Goal: Task Accomplishment & Management: Use online tool/utility

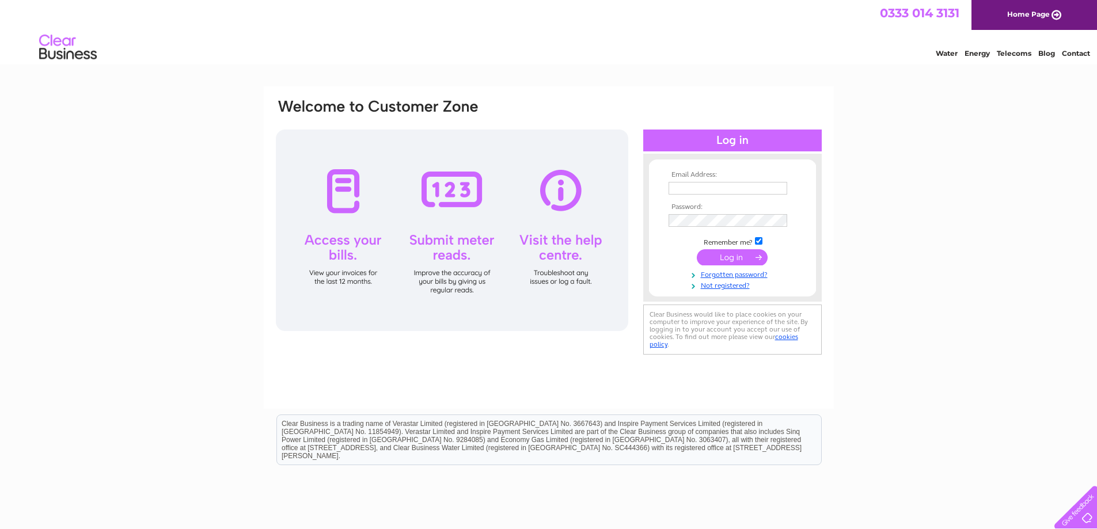
type input "[EMAIL_ADDRESS][DOMAIN_NAME]"
click at [734, 258] on input "submit" at bounding box center [732, 257] width 71 height 16
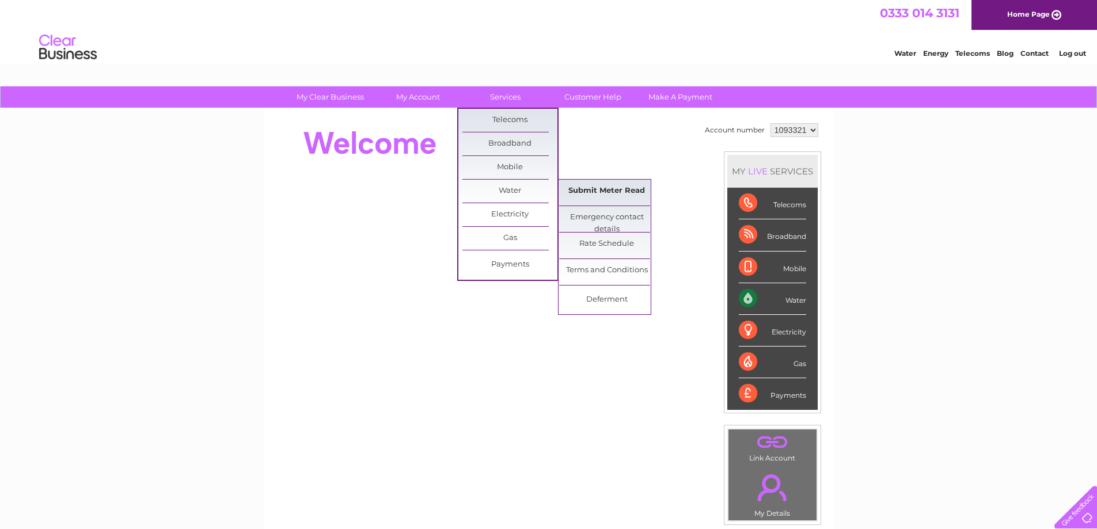
click at [602, 187] on link "Submit Meter Read" at bounding box center [606, 191] width 95 height 23
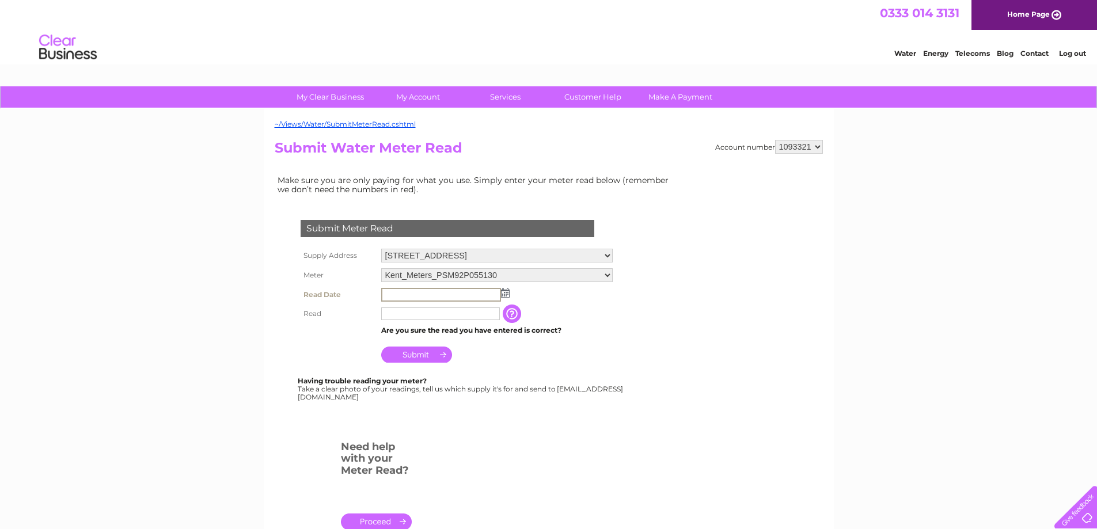
click at [409, 300] on input "text" at bounding box center [441, 295] width 120 height 14
click at [506, 297] on img at bounding box center [505, 293] width 9 height 9
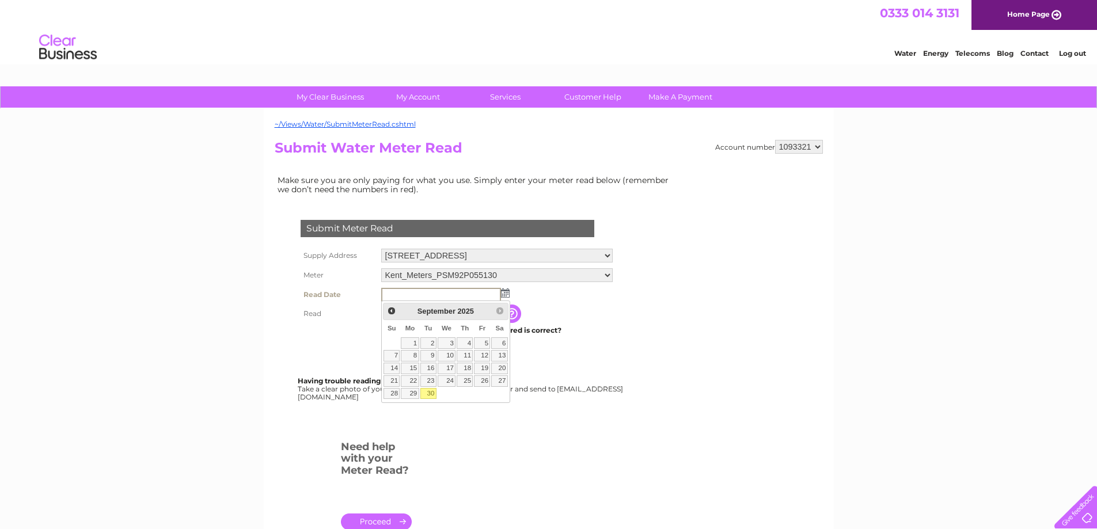
click at [427, 396] on link "30" at bounding box center [428, 394] width 16 height 12
type input "[DATE]"
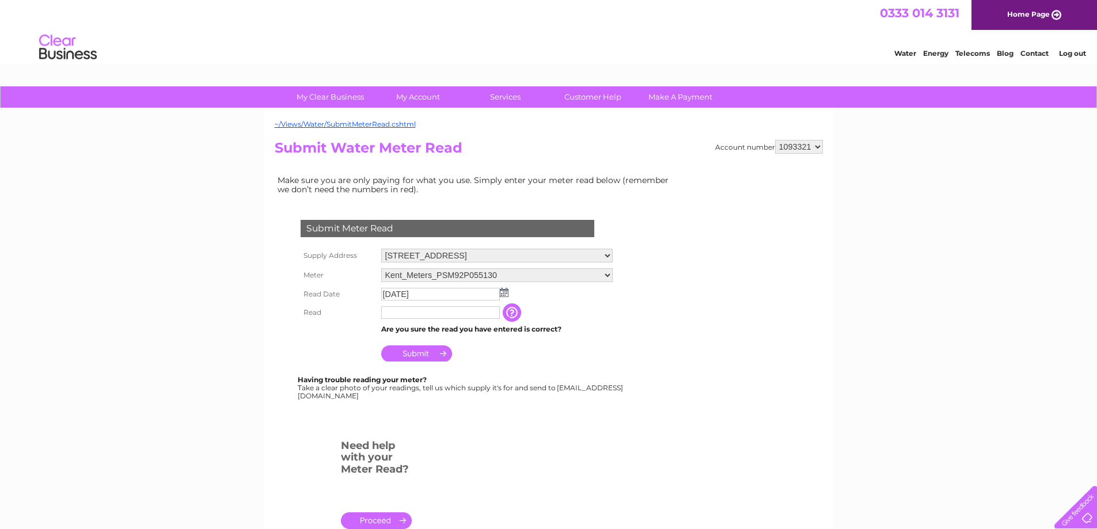
click at [401, 304] on td at bounding box center [440, 312] width 124 height 18
click at [394, 313] on input "text" at bounding box center [440, 312] width 119 height 13
type input "5807"
click at [435, 355] on input "Submit" at bounding box center [416, 354] width 71 height 16
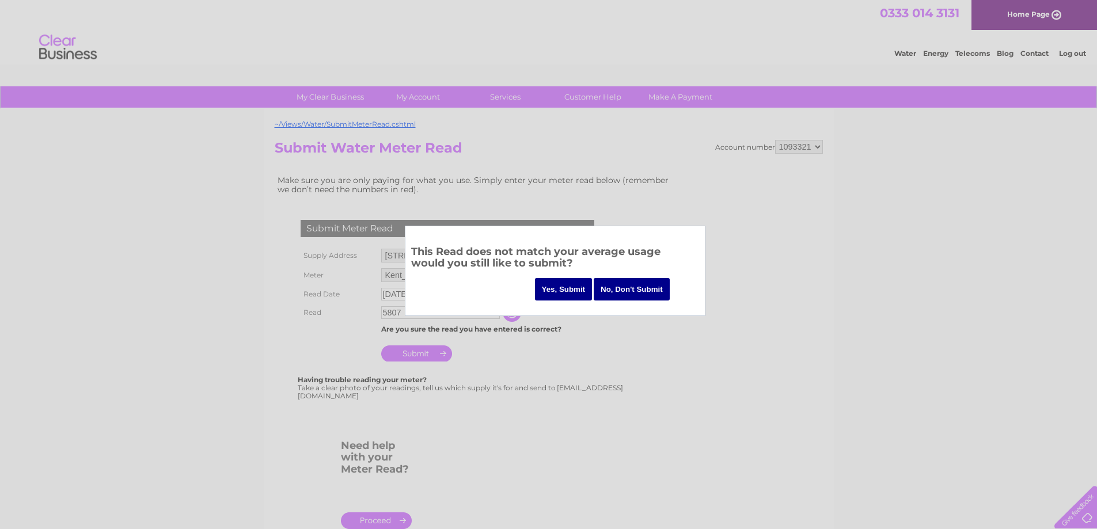
click at [586, 363] on div at bounding box center [548, 264] width 1097 height 529
click at [628, 376] on div at bounding box center [548, 264] width 1097 height 529
click at [555, 370] on div at bounding box center [548, 264] width 1097 height 529
click at [627, 286] on input "No, Don't Submit" at bounding box center [632, 289] width 76 height 22
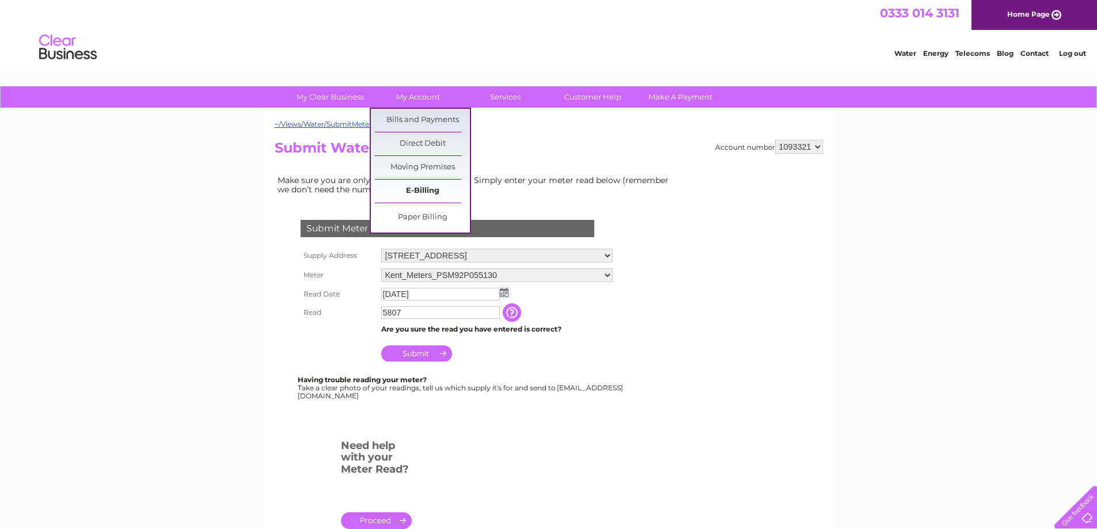
click at [430, 187] on link "E-Billing" at bounding box center [422, 191] width 95 height 23
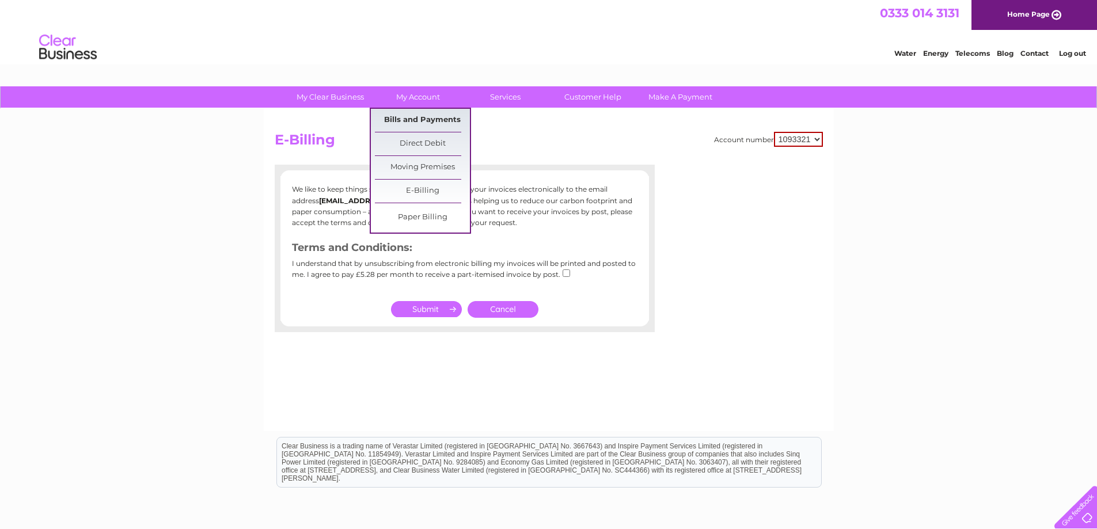
click at [418, 121] on link "Bills and Payments" at bounding box center [422, 120] width 95 height 23
click at [426, 117] on link "Bills and Payments" at bounding box center [422, 120] width 95 height 23
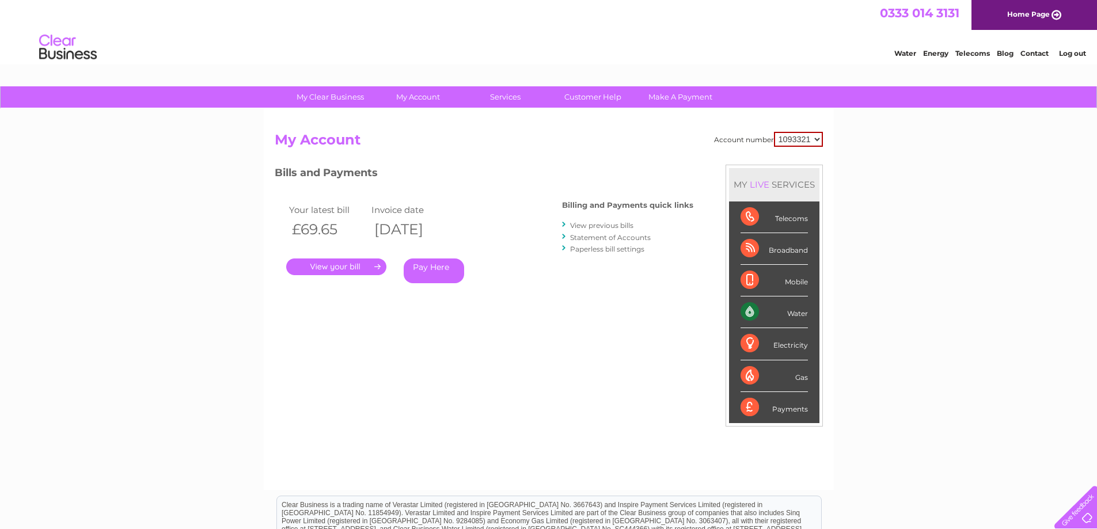
click at [332, 267] on link "." at bounding box center [336, 267] width 100 height 17
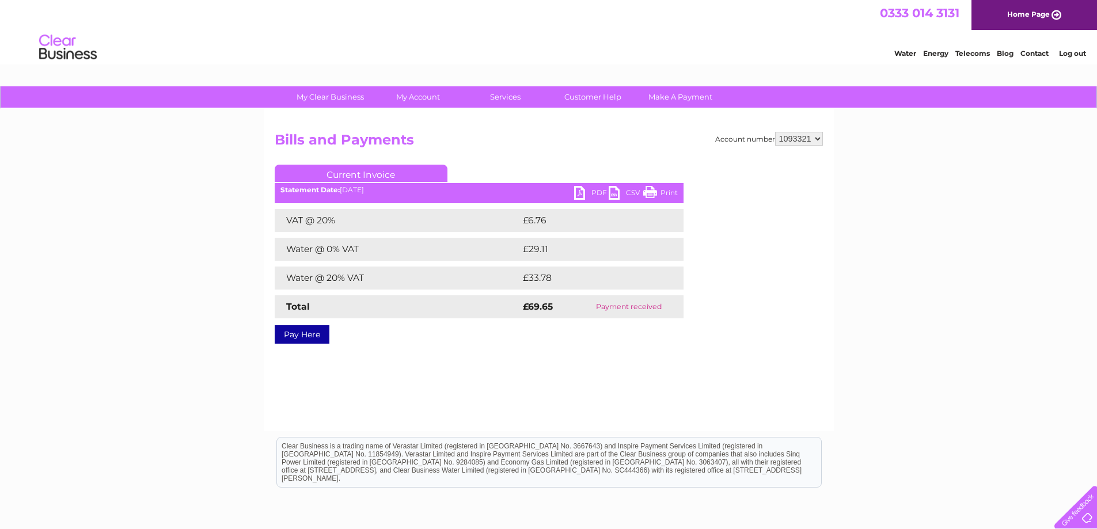
click at [586, 193] on link "PDF" at bounding box center [591, 194] width 35 height 17
click at [584, 195] on link "PDF" at bounding box center [591, 194] width 35 height 17
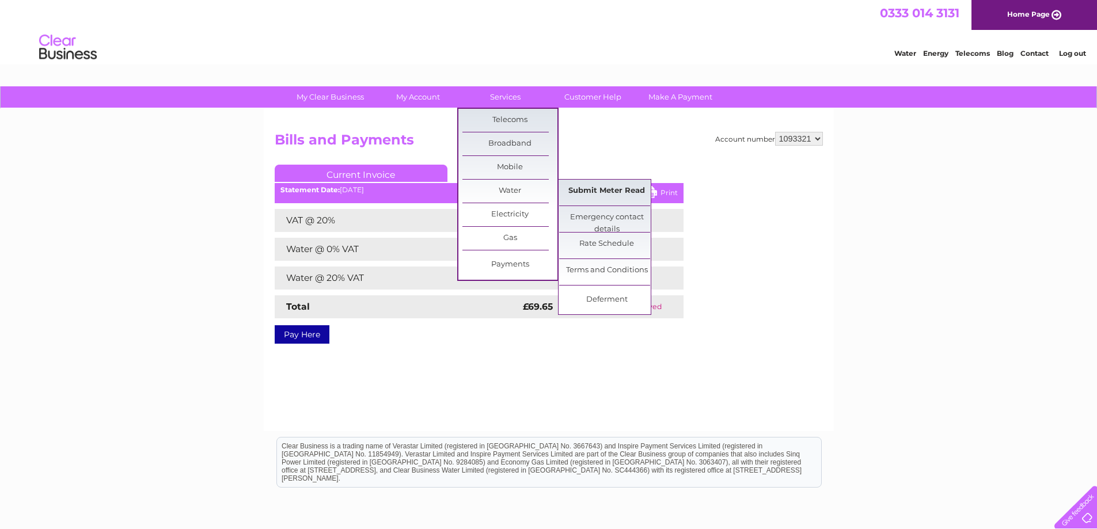
click at [593, 191] on link "Submit Meter Read" at bounding box center [606, 191] width 95 height 23
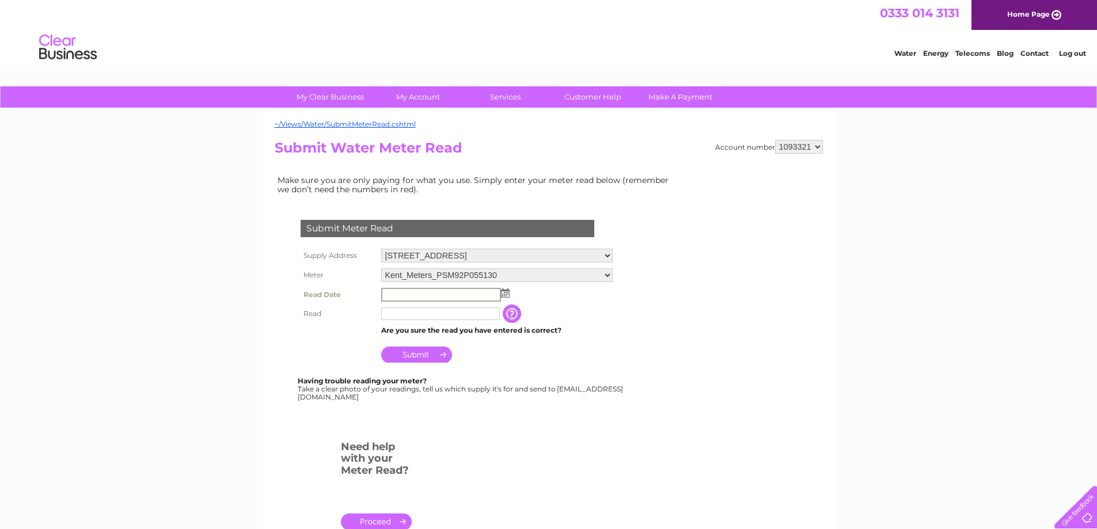
click at [437, 294] on input "text" at bounding box center [441, 295] width 120 height 14
click at [507, 290] on img at bounding box center [504, 292] width 9 height 9
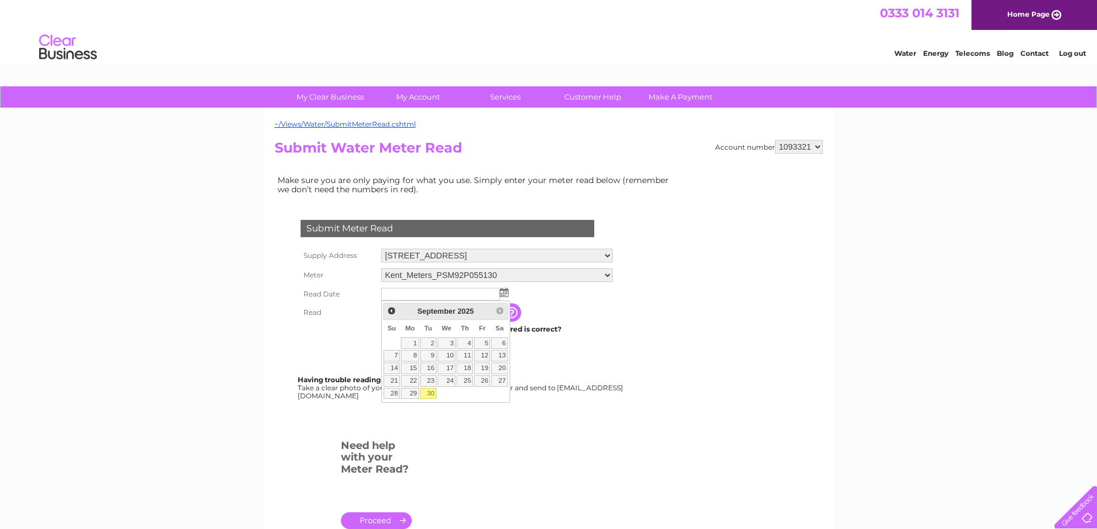
click at [434, 392] on link "30" at bounding box center [428, 394] width 16 height 12
type input "[DATE]"
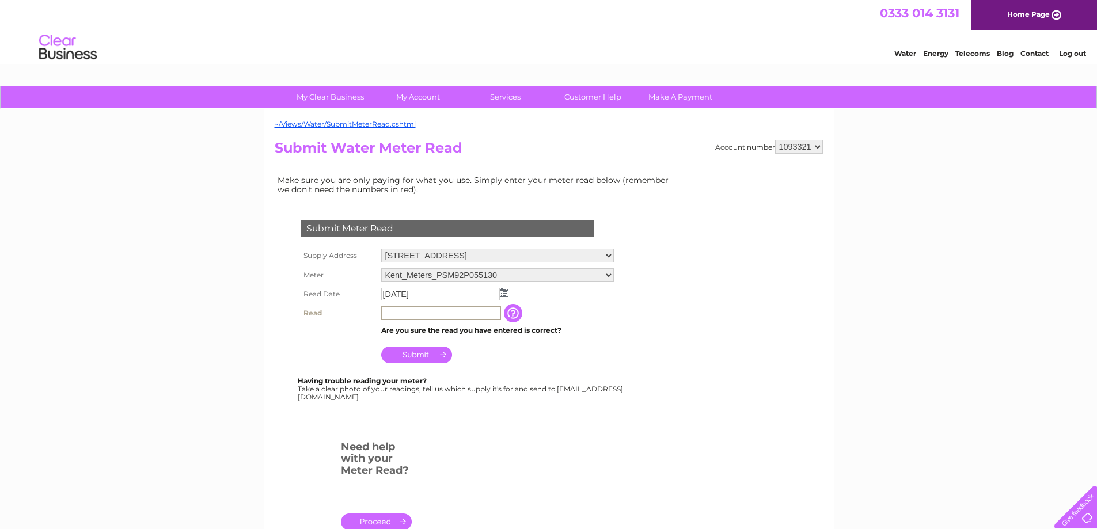
click at [413, 313] on input "text" at bounding box center [441, 313] width 120 height 14
type input "5807"
click at [393, 357] on input "Submit" at bounding box center [416, 354] width 71 height 16
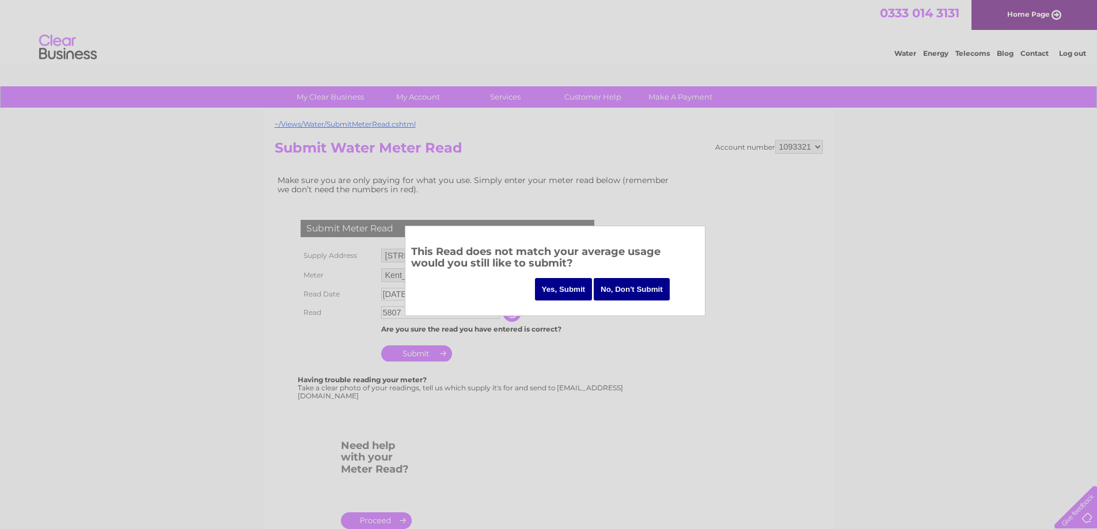
click at [563, 287] on input "Yes, Submit" at bounding box center [564, 289] width 58 height 22
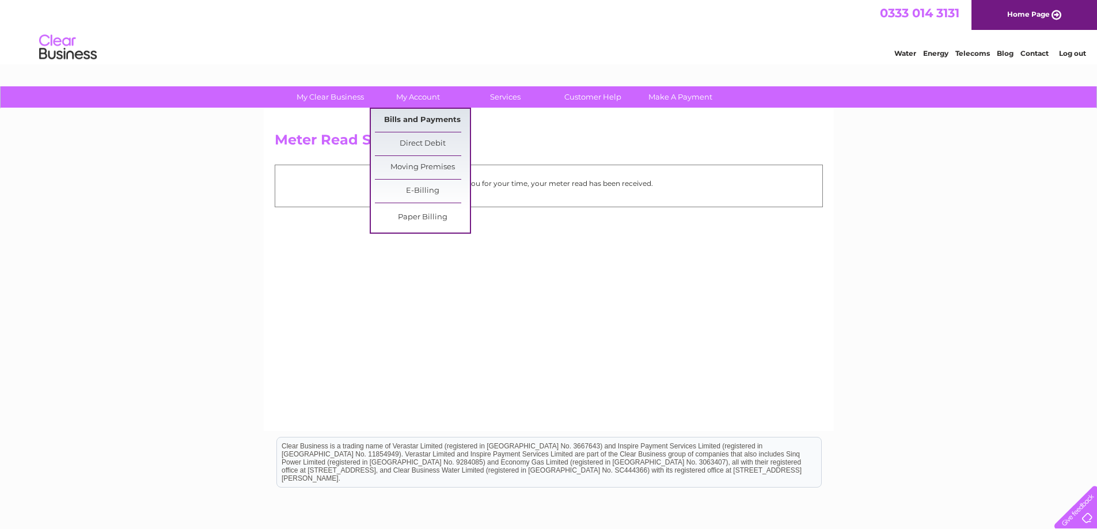
click at [412, 120] on link "Bills and Payments" at bounding box center [422, 120] width 95 height 23
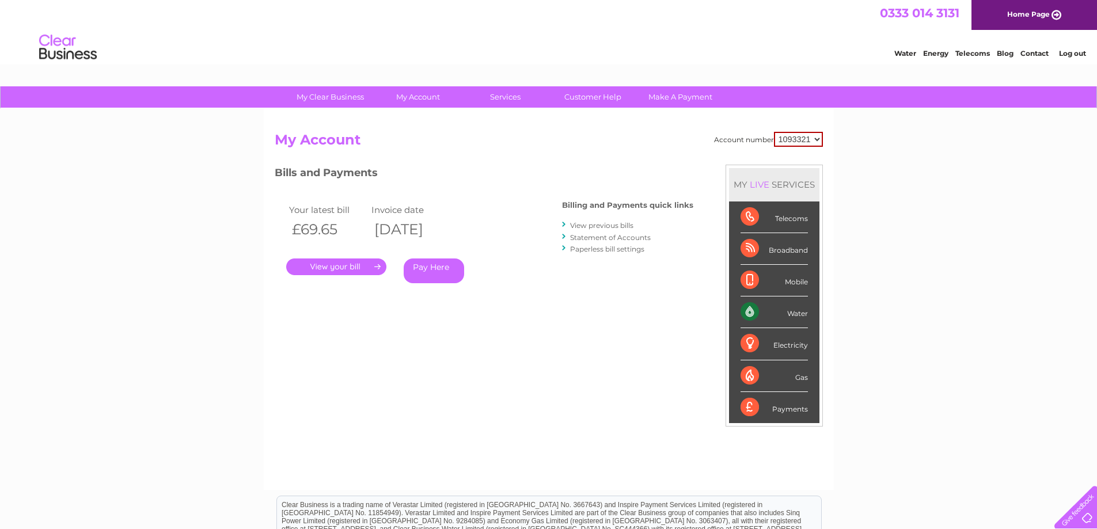
click at [339, 268] on link "." at bounding box center [336, 267] width 100 height 17
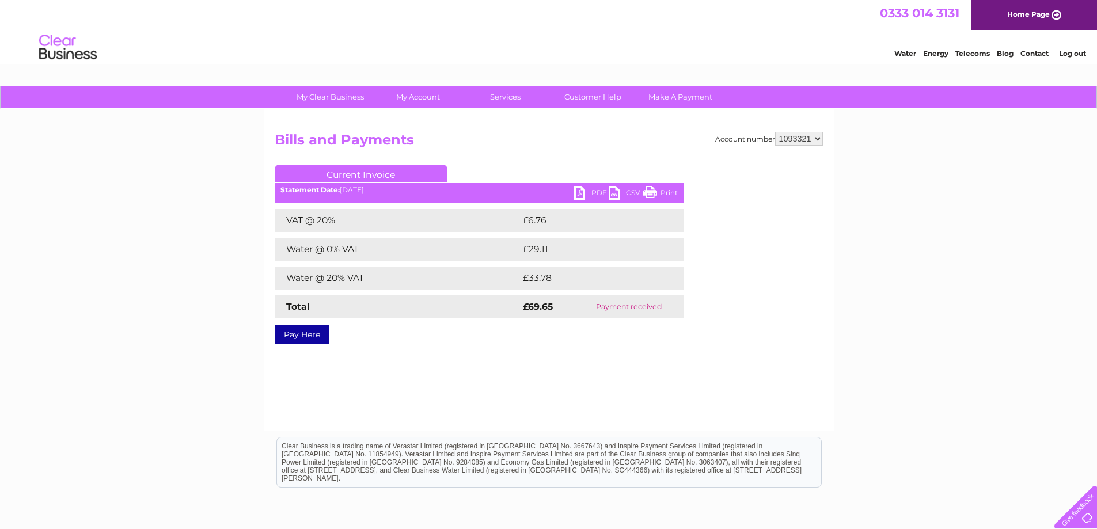
click at [581, 189] on link "PDF" at bounding box center [591, 194] width 35 height 17
click at [587, 188] on link "PDF" at bounding box center [591, 194] width 35 height 17
